Goal: Transaction & Acquisition: Purchase product/service

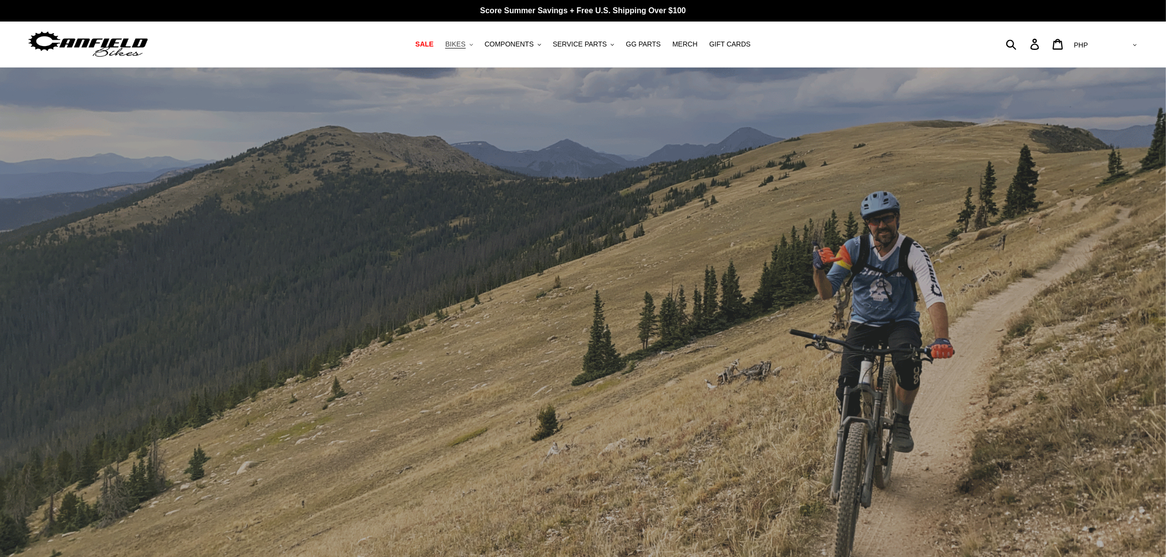
click at [477, 41] on button "BIKES .cls-1{fill:#231f20}" at bounding box center [458, 44] width 37 height 13
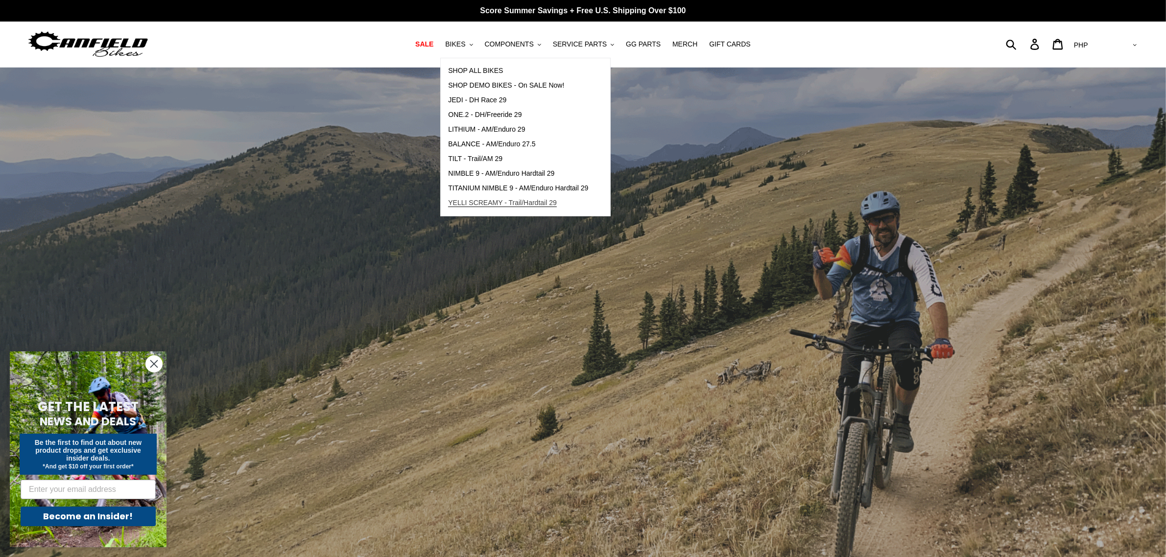
click at [495, 197] on link "YELLI SCREAMY - Trail/Hardtail 29" at bounding box center [518, 203] width 155 height 15
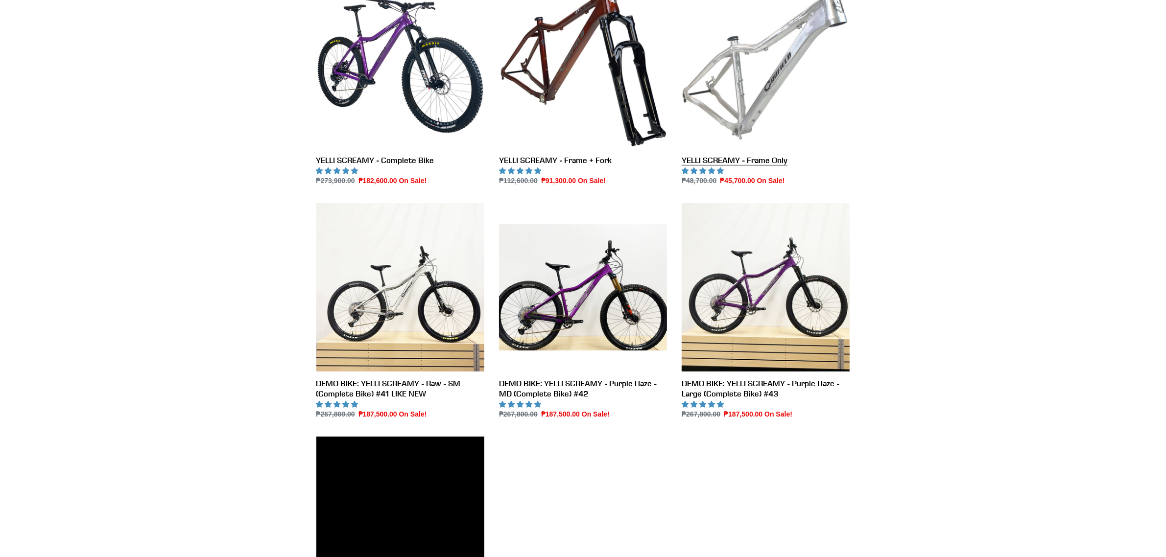
click at [784, 111] on link "YELLI SCREAMY - Frame Only" at bounding box center [766, 83] width 168 height 206
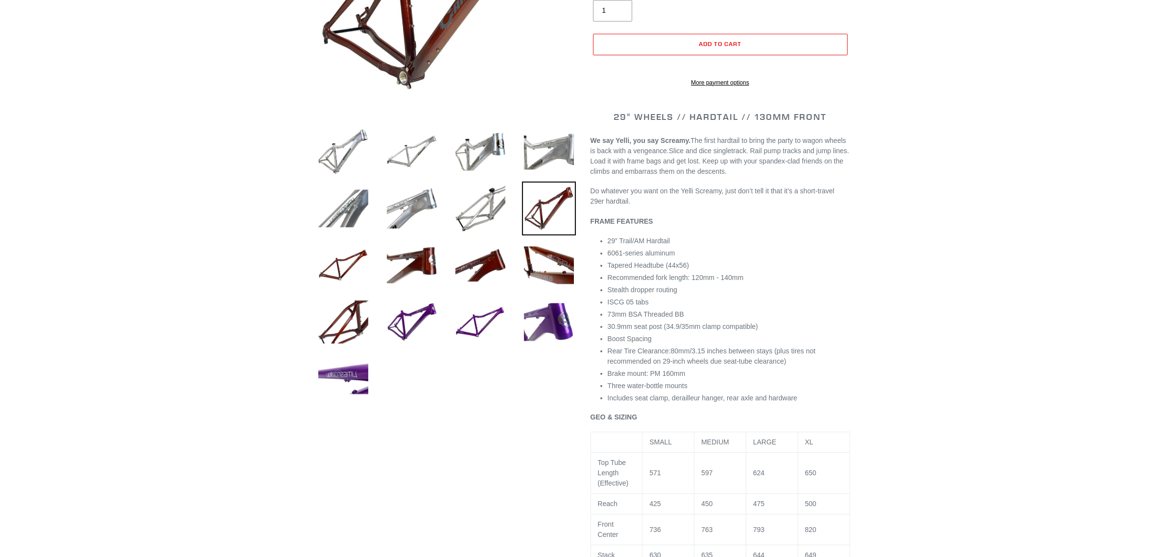
select select "highest-rating"
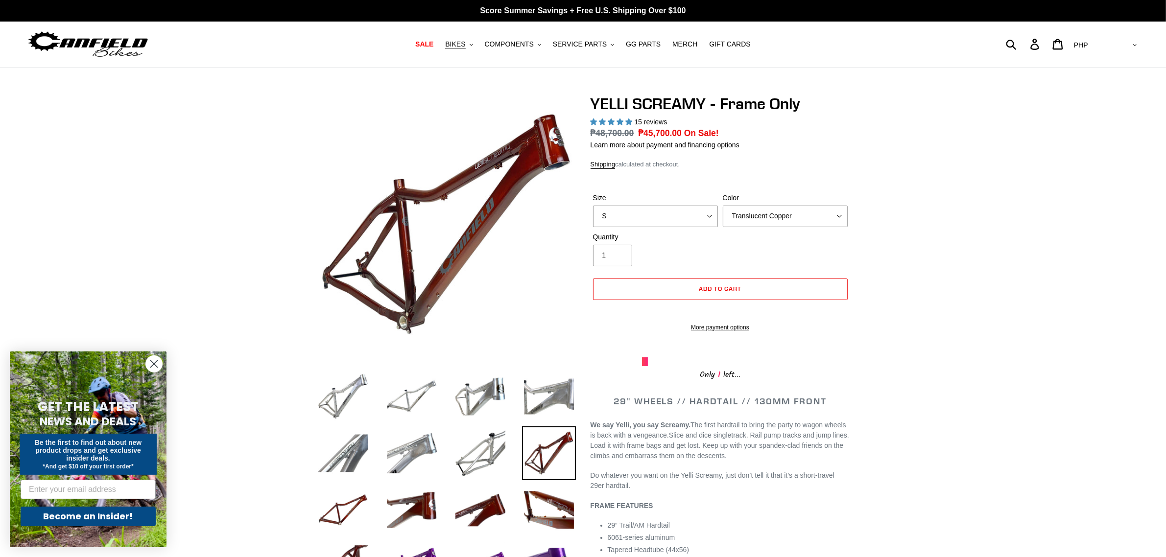
drag, startPoint x: 593, startPoint y: 93, endPoint x: 589, endPoint y: 96, distance: 5.2
drag, startPoint x: 588, startPoint y: 98, endPoint x: 694, endPoint y: 111, distance: 107.5
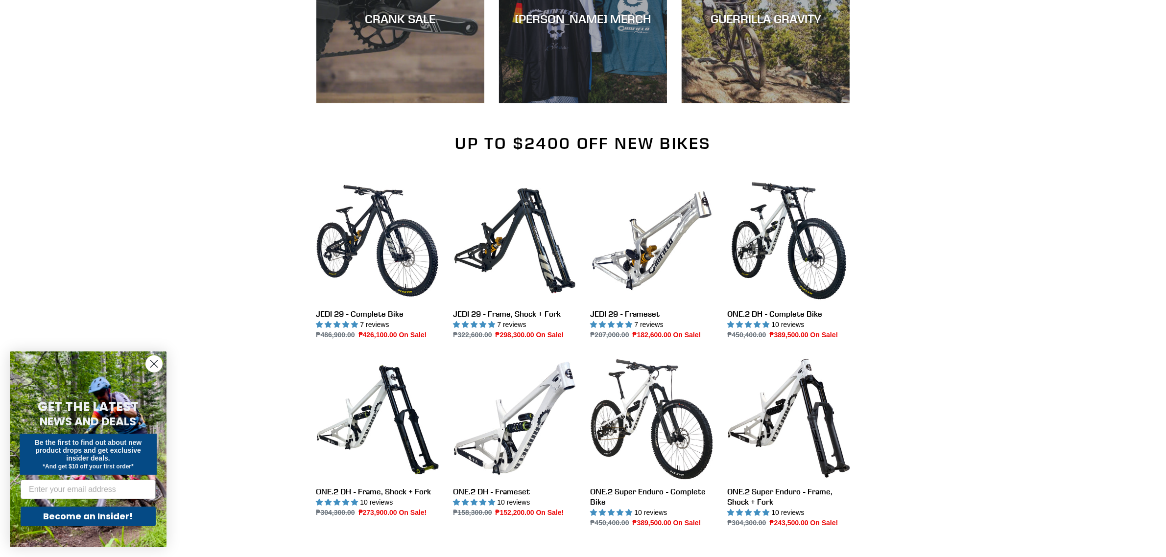
scroll to position [1041, 0]
